Goal: Task Accomplishment & Management: Complete application form

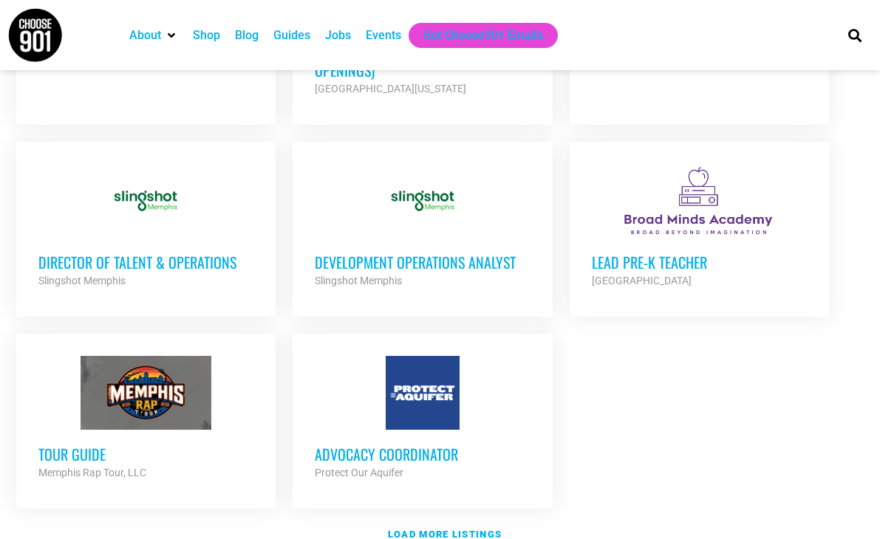
scroll to position [1623, 0]
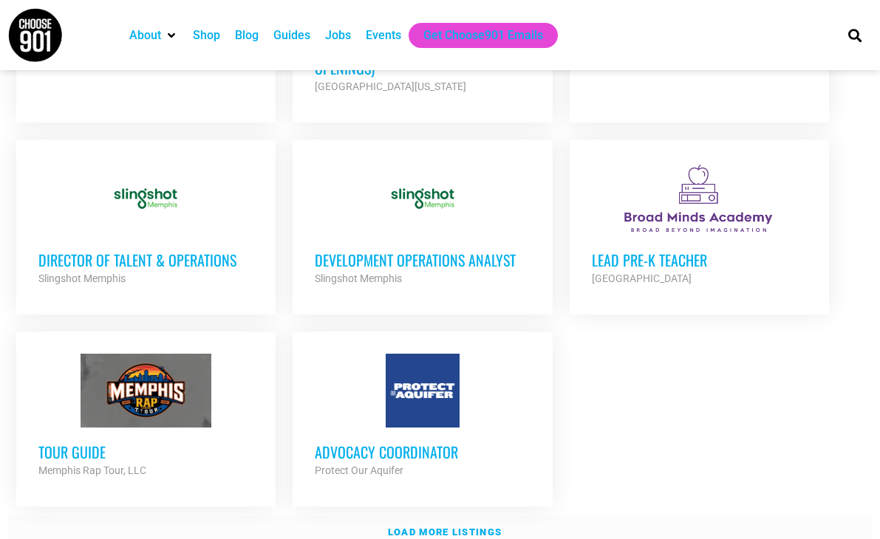
click at [439, 527] on strong "Load more listings" at bounding box center [445, 532] width 114 height 11
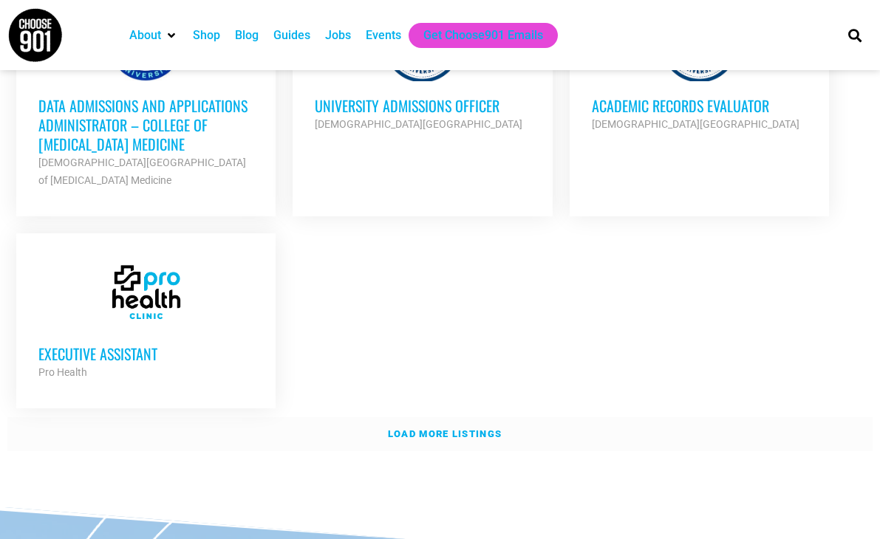
scroll to position [3238, 0]
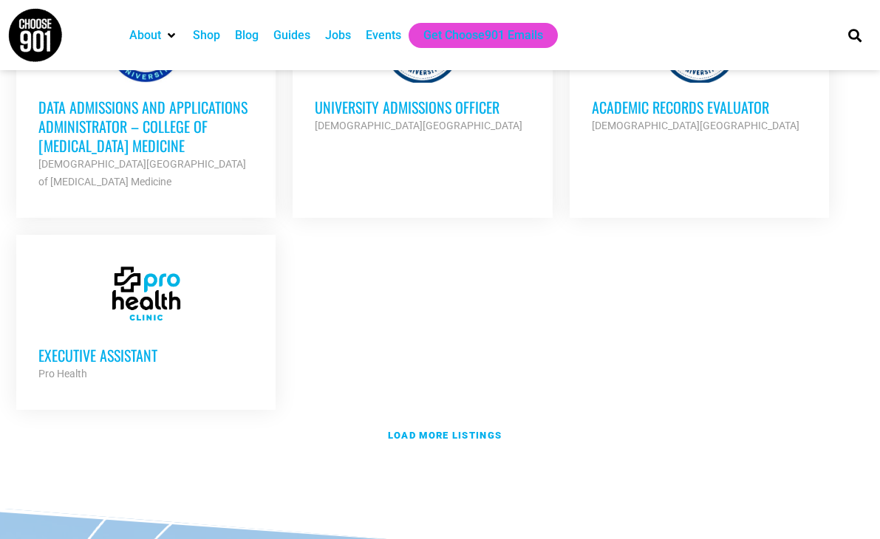
click at [238, 365] on div "Pro Health" at bounding box center [145, 374] width 215 height 18
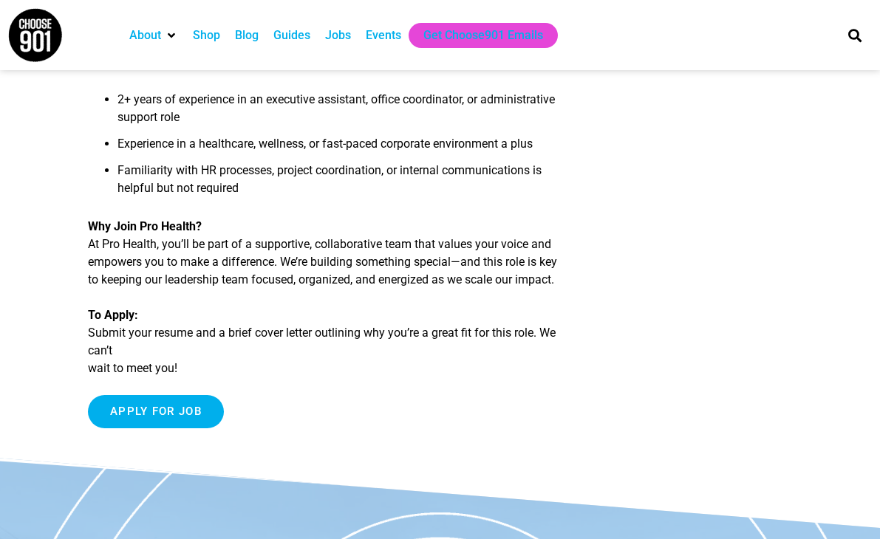
scroll to position [1068, 0]
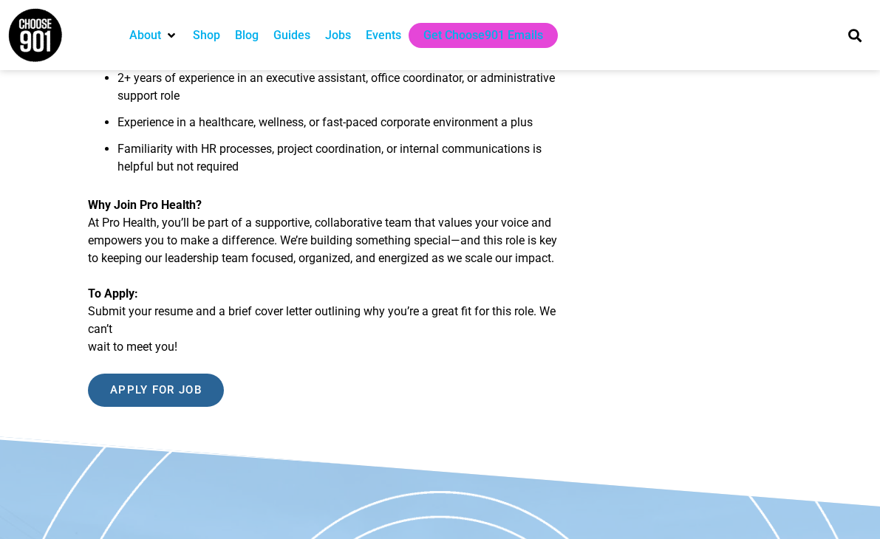
click at [185, 407] on input "Apply for job" at bounding box center [156, 390] width 136 height 33
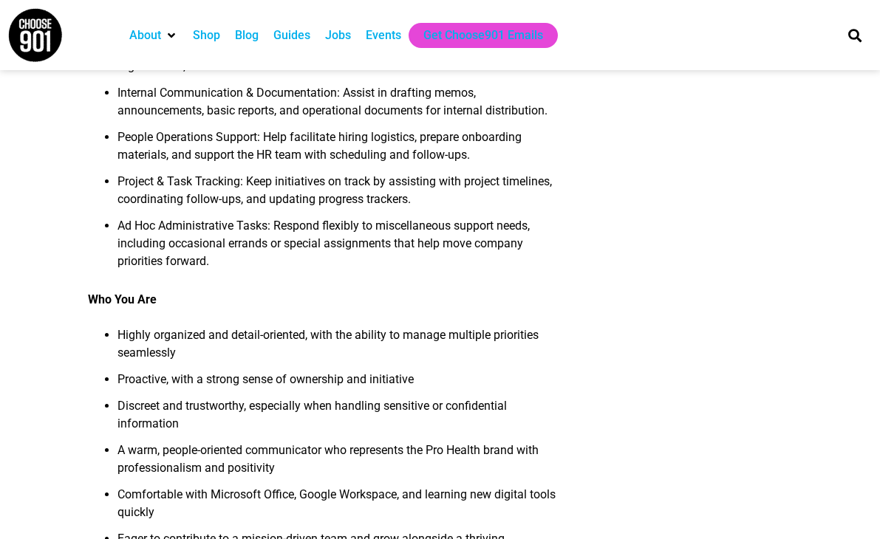
scroll to position [0, 0]
